Goal: Information Seeking & Learning: Learn about a topic

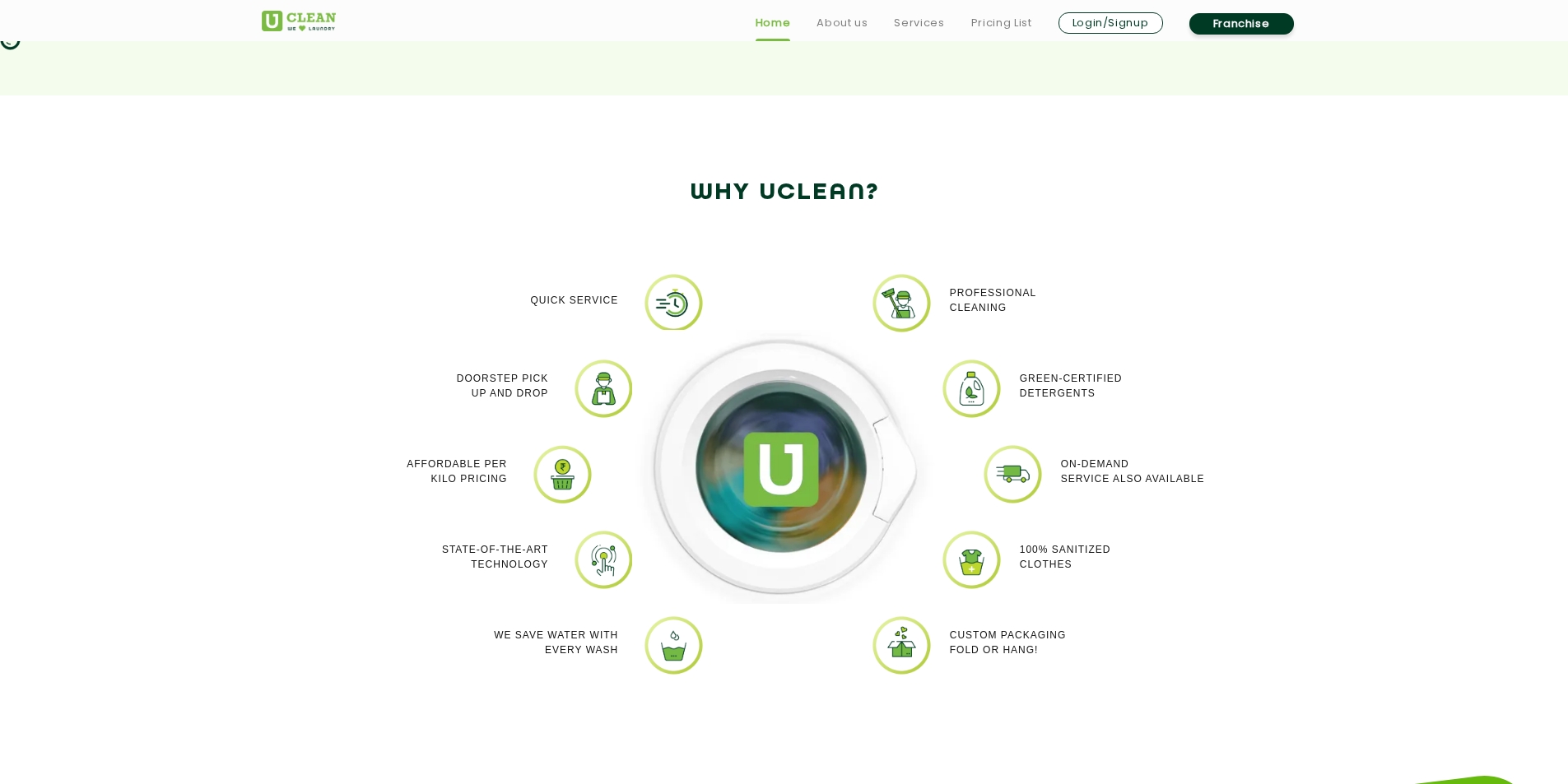
scroll to position [1316, 0]
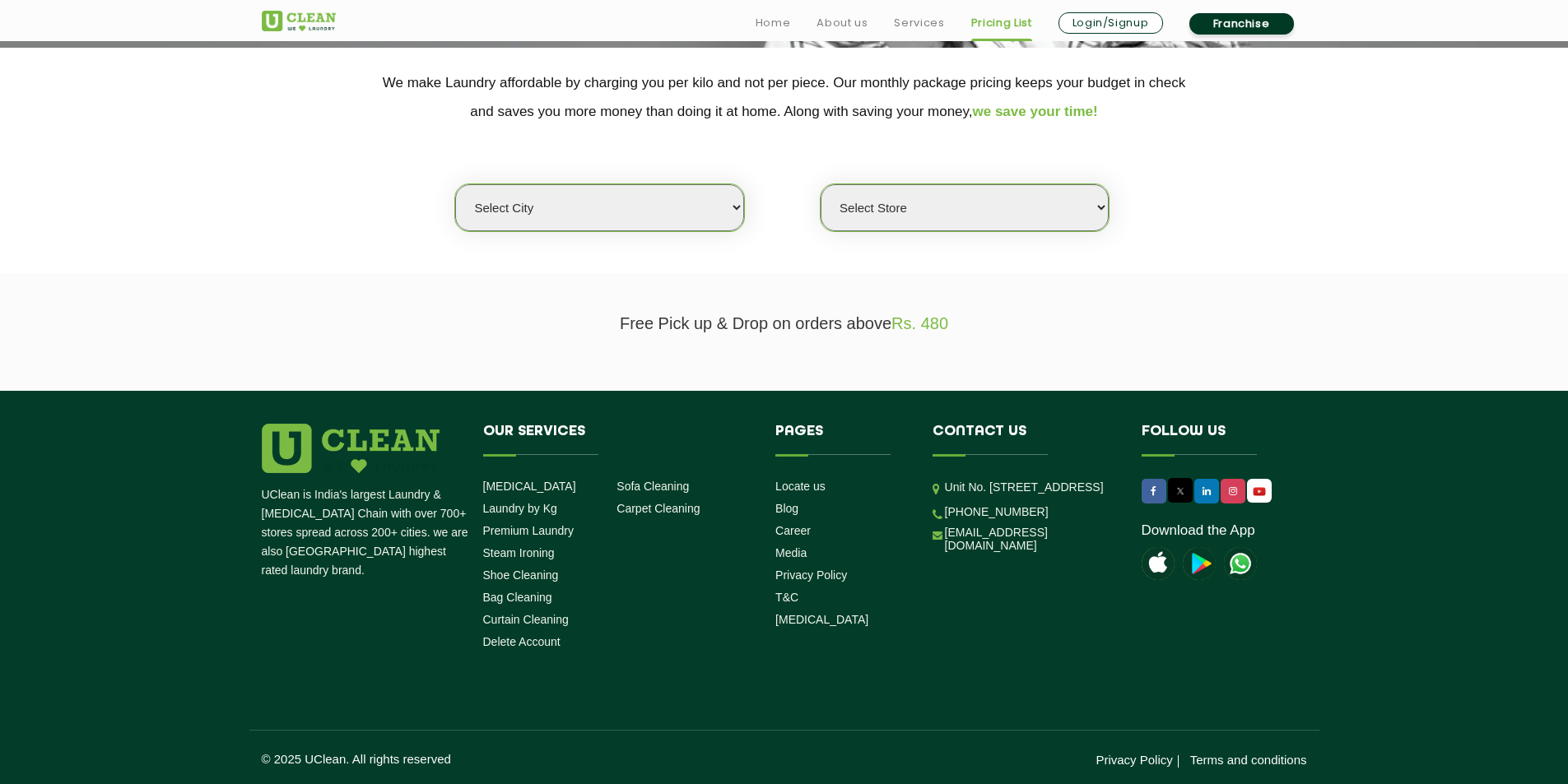
scroll to position [333, 0]
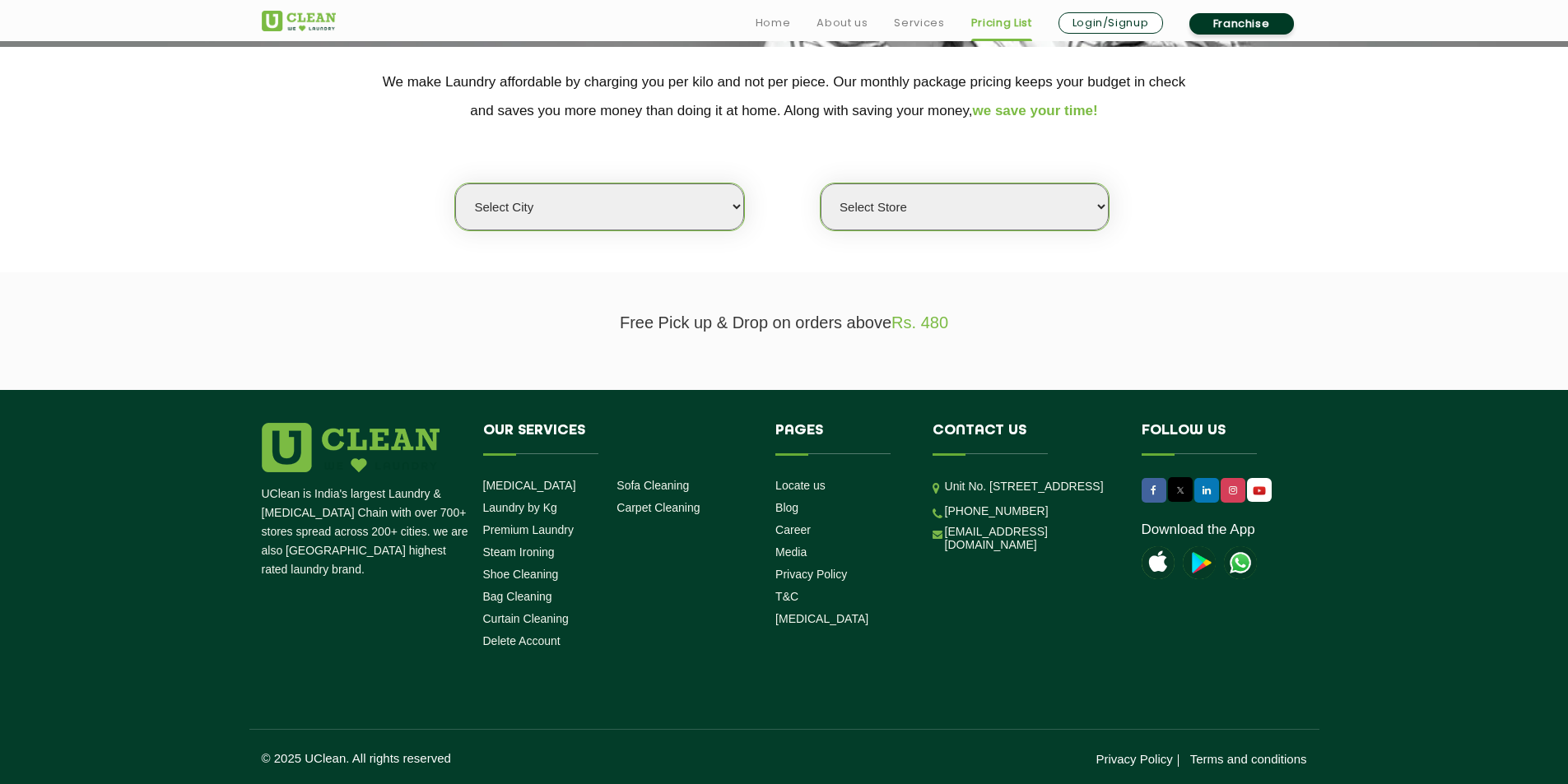
click at [736, 206] on select "Select city [GEOGRAPHIC_DATA] [GEOGRAPHIC_DATA] [GEOGRAPHIC_DATA] [GEOGRAPHIC_D…" at bounding box center [599, 207] width 288 height 47
select select "76"
click at [456, 184] on select "Select city [GEOGRAPHIC_DATA] [GEOGRAPHIC_DATA] [GEOGRAPHIC_DATA] [GEOGRAPHIC_D…" at bounding box center [599, 207] width 288 height 47
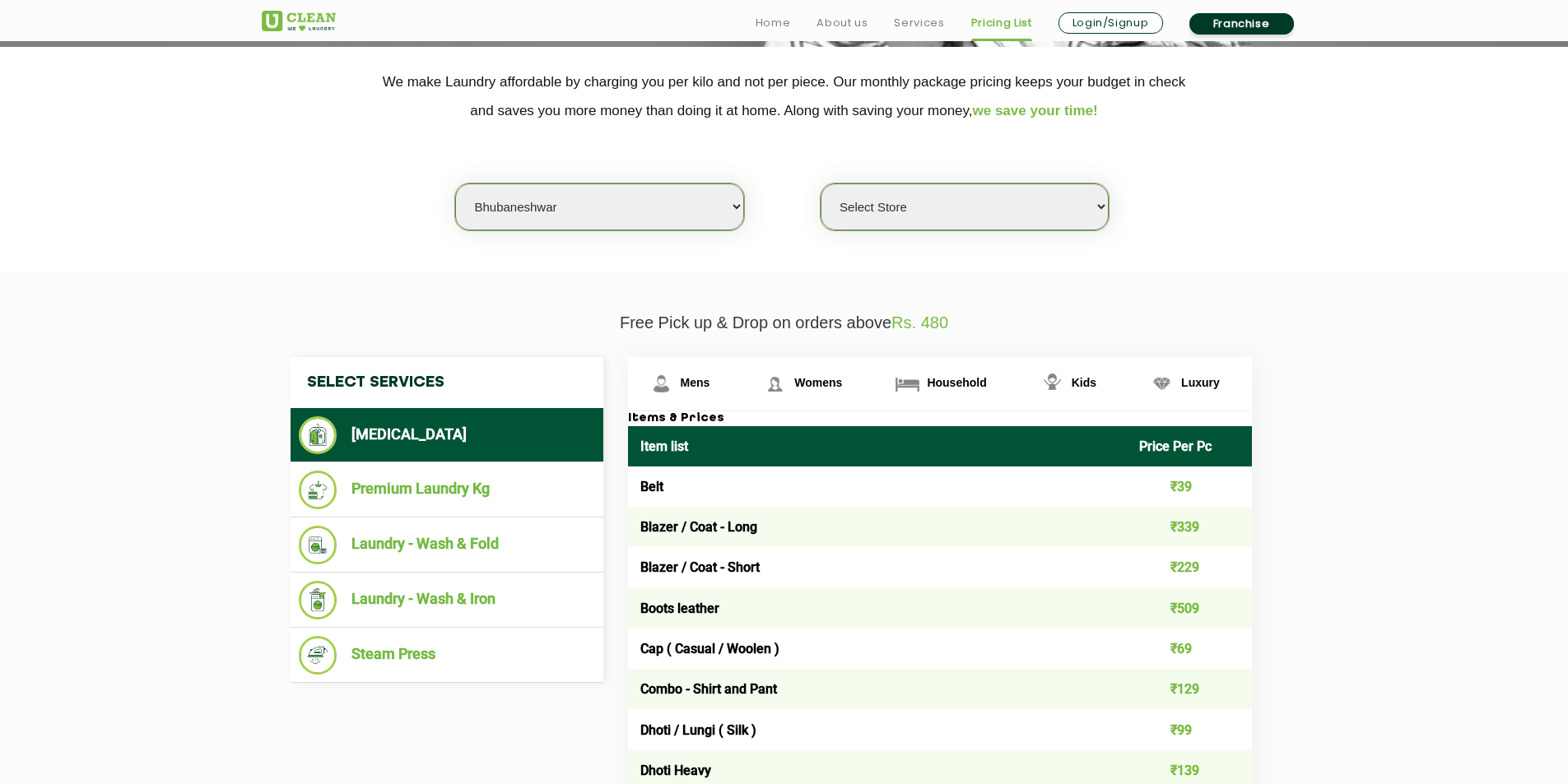
click at [1099, 207] on select "Select Store UClean Patia [GEOGRAPHIC_DATA] UClean Z1 Apartment [GEOGRAPHIC_DAT…" at bounding box center [964, 207] width 288 height 47
select select "402"
click at [821, 184] on select "Select Store UClean Patia [GEOGRAPHIC_DATA] UClean Z1 Apartment [GEOGRAPHIC_DAT…" at bounding box center [964, 207] width 288 height 47
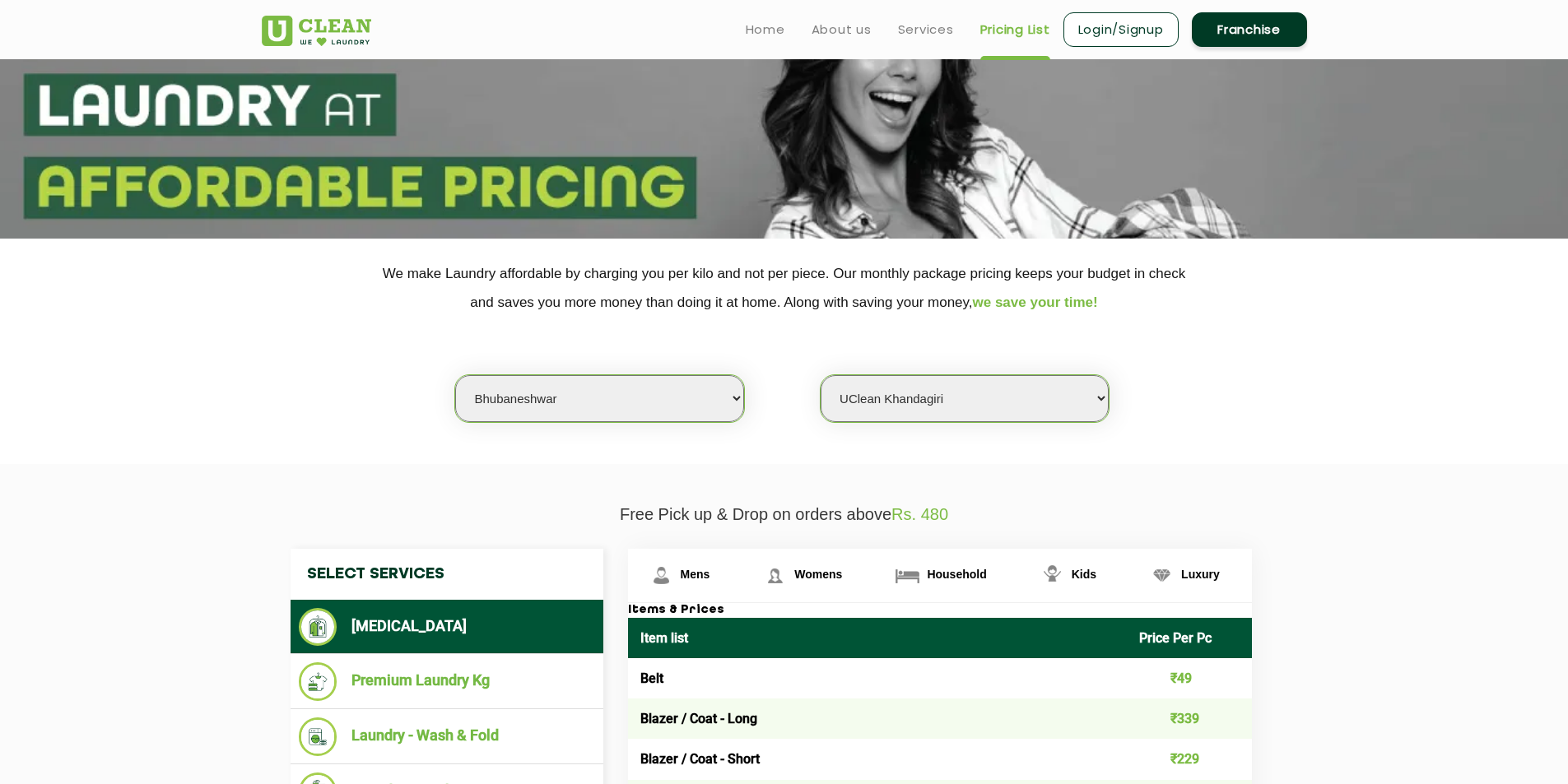
scroll to position [0, 0]
